Goal: Task Accomplishment & Management: Manage account settings

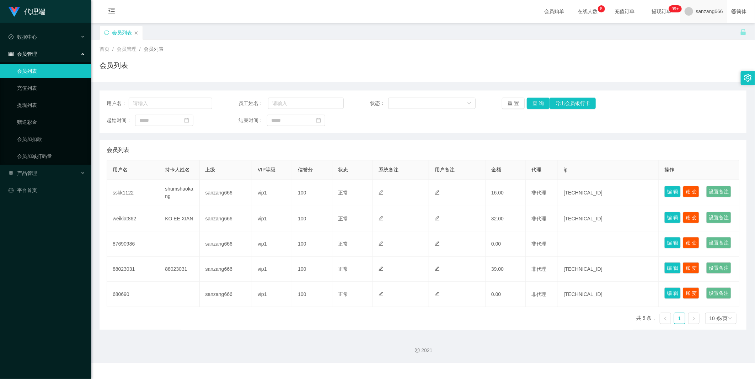
click at [704, 6] on span "sanzang666" at bounding box center [709, 11] width 27 height 23
click at [696, 36] on li "退出登录" at bounding box center [701, 30] width 53 height 11
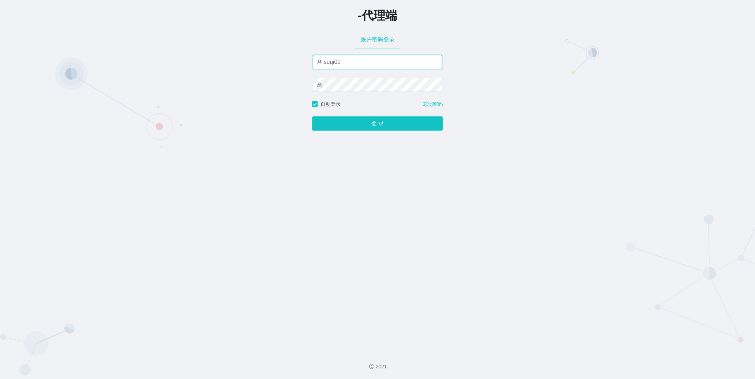
click at [344, 68] on input "suqi01" at bounding box center [377, 62] width 129 height 14
type input "admin"
drag, startPoint x: 348, startPoint y: 63, endPoint x: 291, endPoint y: 63, distance: 56.8
click at [292, 63] on div "-代理端 账户密码登录 admin 自动登录 忘记密码 登 录" at bounding box center [377, 173] width 755 height 346
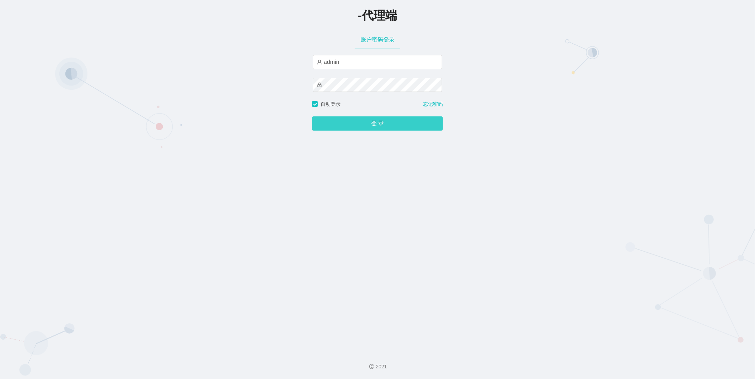
click at [317, 127] on button "登 录" at bounding box center [377, 124] width 131 height 14
